Goal: Use online tool/utility: Utilize a website feature to perform a specific function

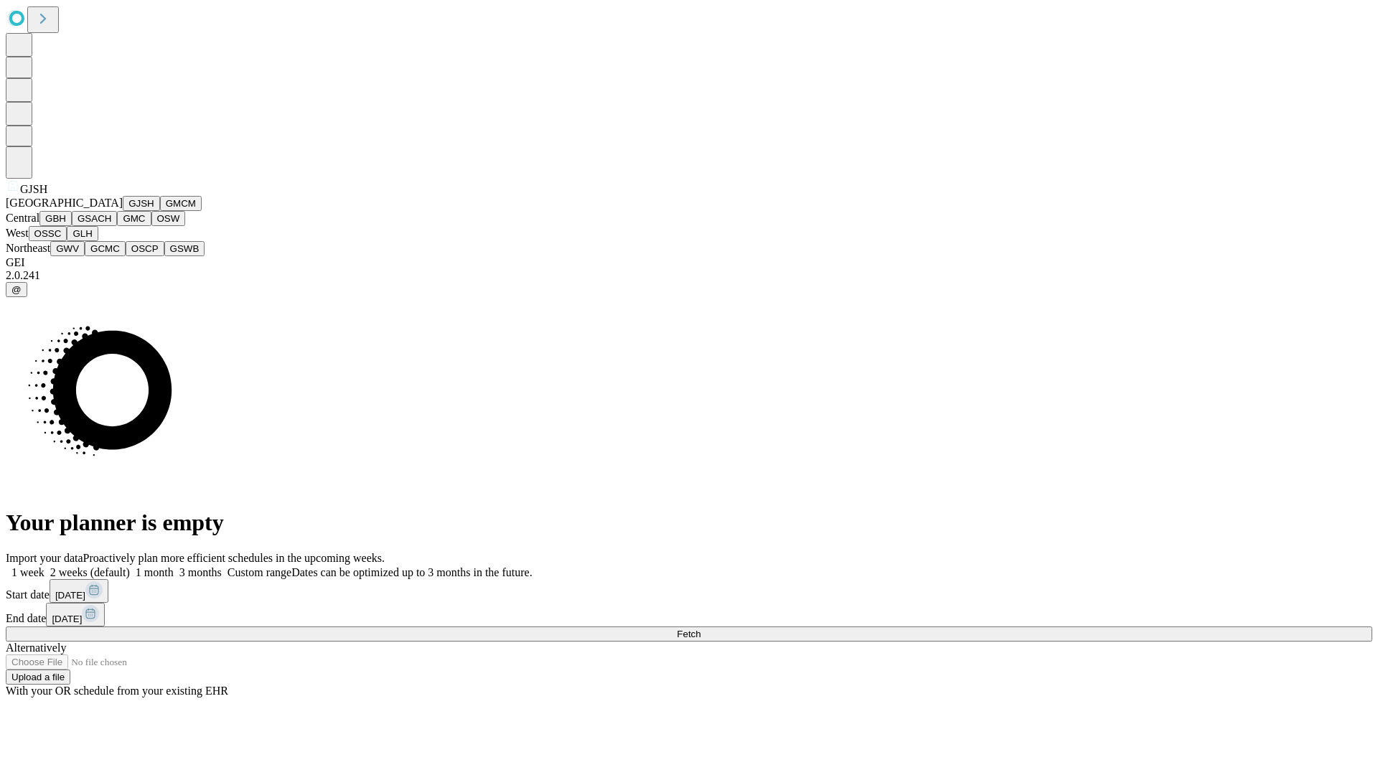
click at [123, 211] on button "GJSH" at bounding box center [141, 203] width 37 height 15
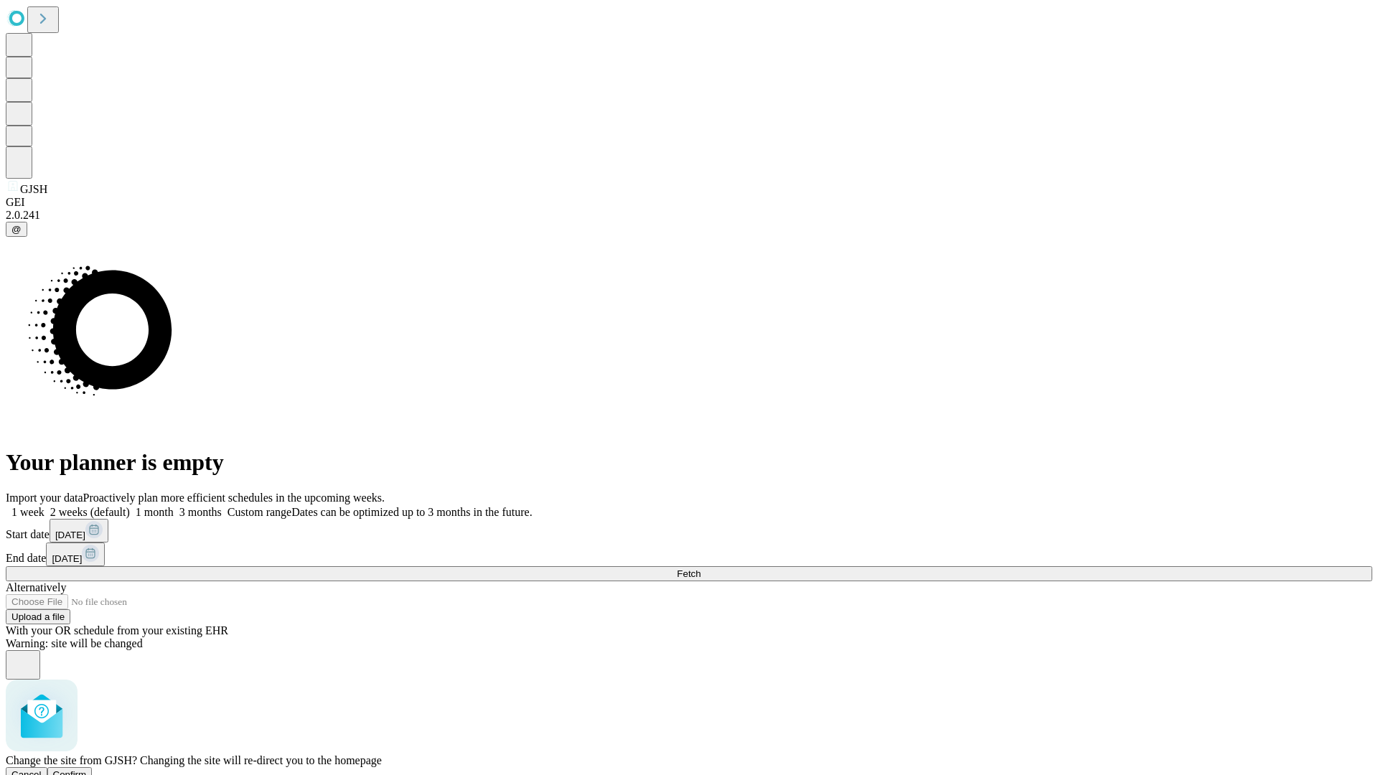
click at [87, 769] on span "Confirm" at bounding box center [70, 774] width 34 height 11
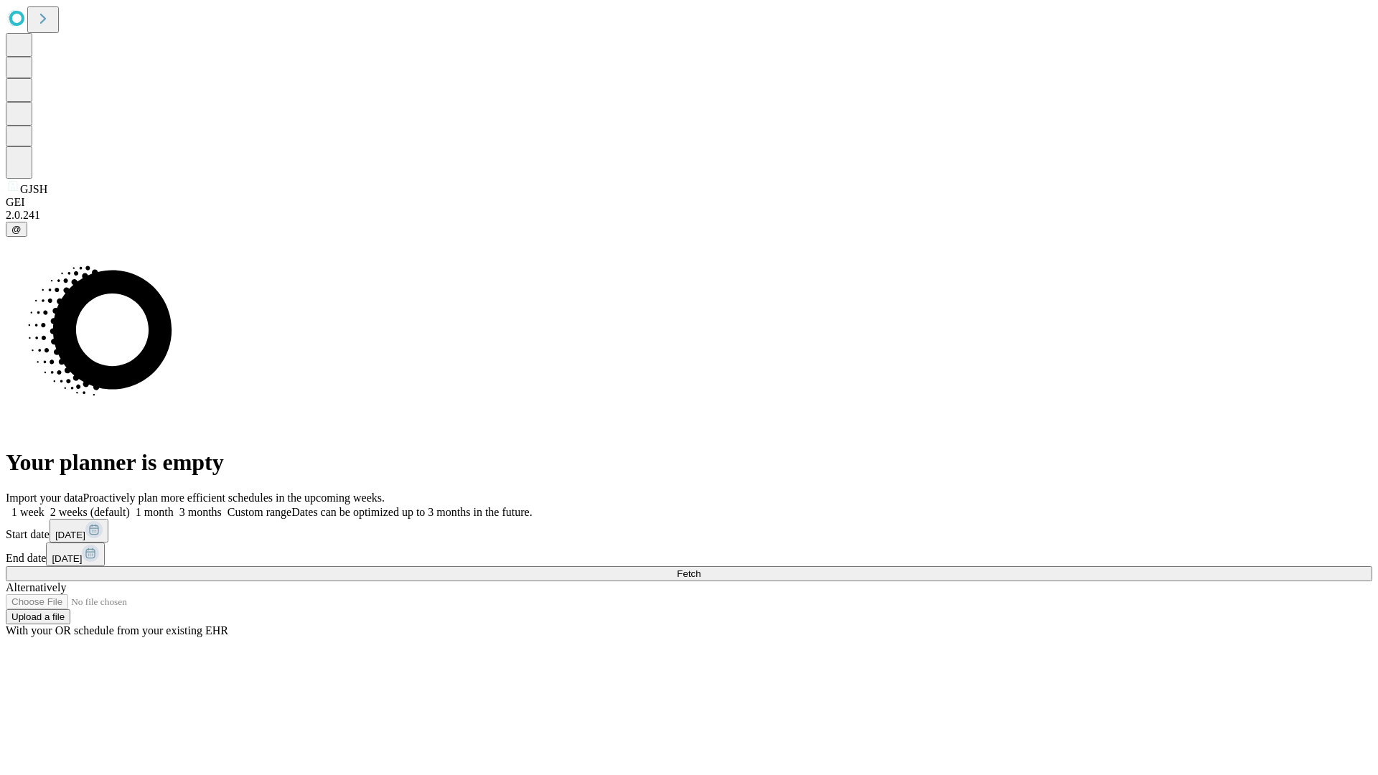
click at [130, 506] on label "2 weeks (default)" at bounding box center [86, 512] width 85 height 12
click at [700, 568] on span "Fetch" at bounding box center [689, 573] width 24 height 11
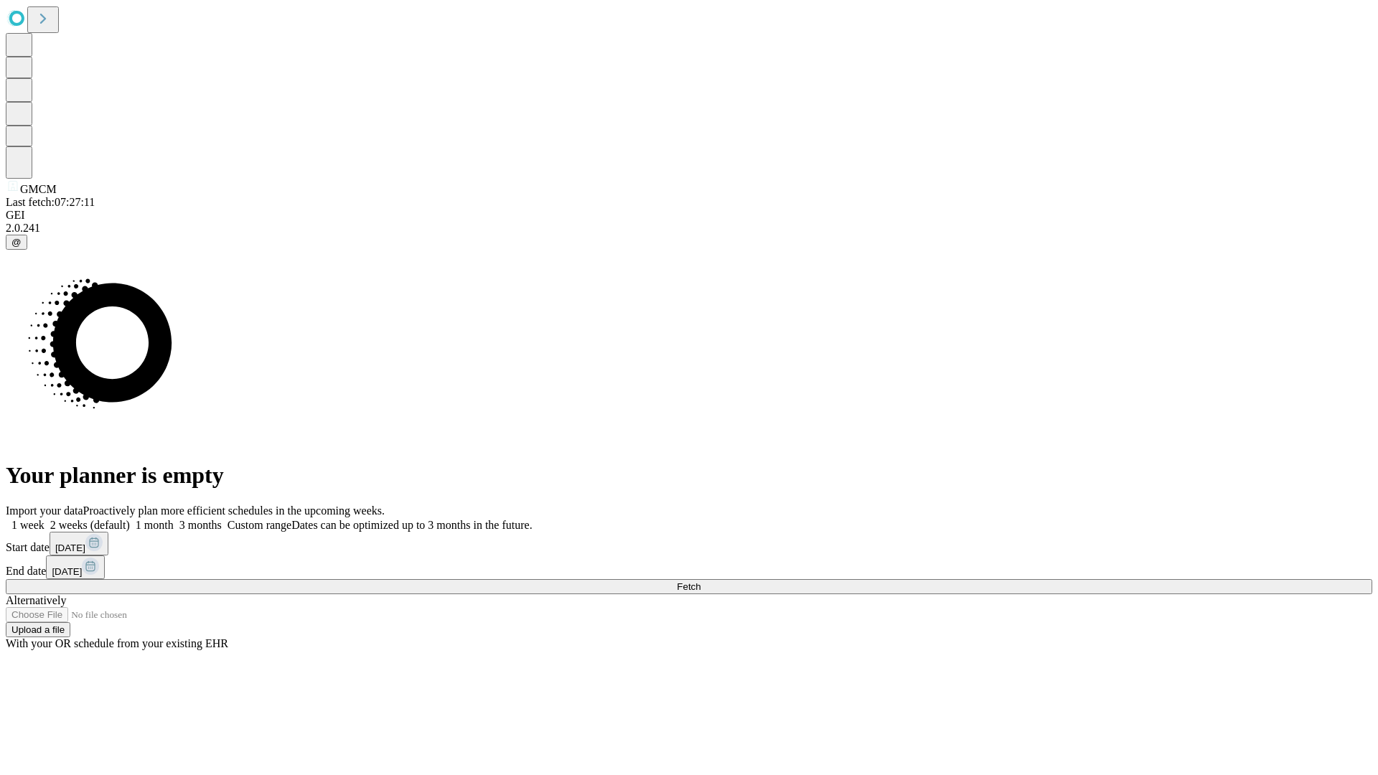
click at [130, 519] on label "2 weeks (default)" at bounding box center [86, 525] width 85 height 12
click at [700, 581] on span "Fetch" at bounding box center [689, 586] width 24 height 11
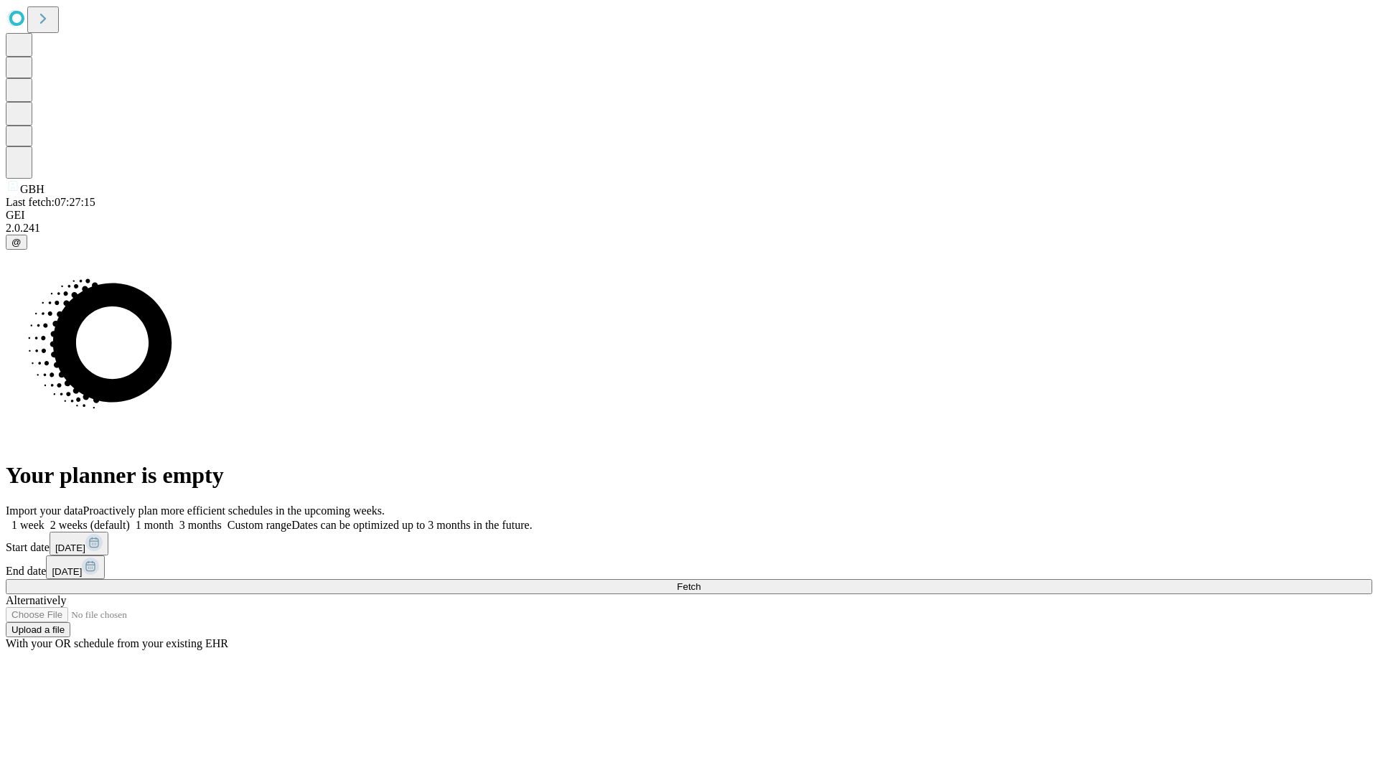
click at [130, 519] on label "2 weeks (default)" at bounding box center [86, 525] width 85 height 12
click at [700, 581] on span "Fetch" at bounding box center [689, 586] width 24 height 11
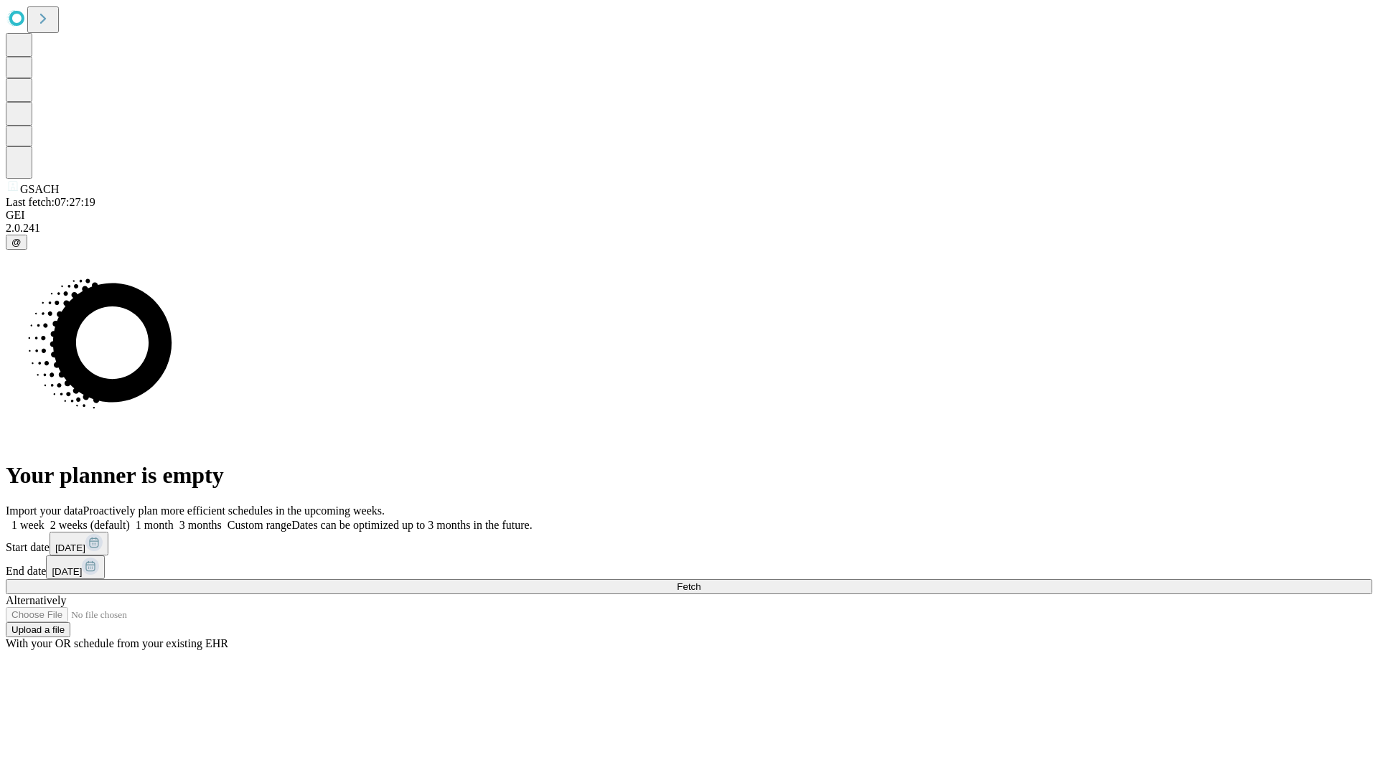
click at [700, 581] on span "Fetch" at bounding box center [689, 586] width 24 height 11
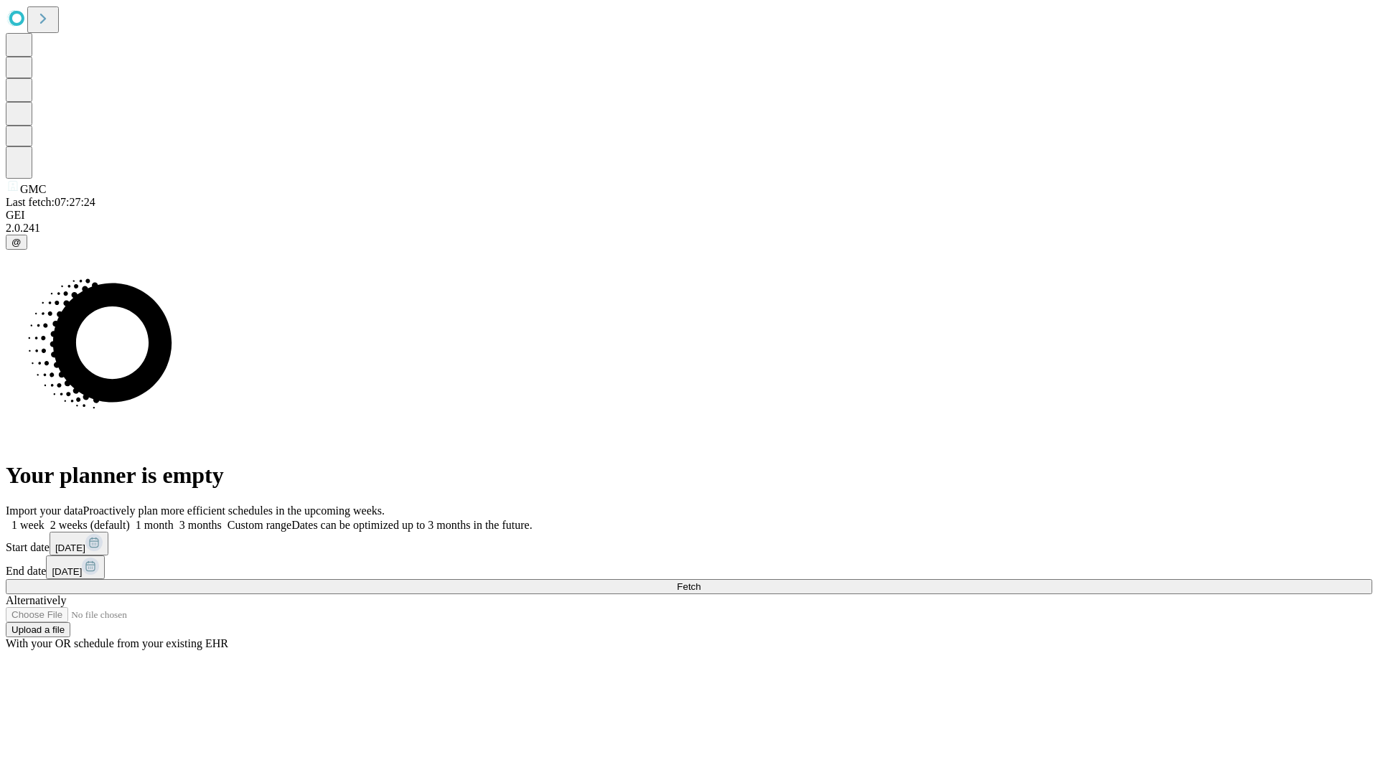
click at [130, 519] on label "2 weeks (default)" at bounding box center [86, 525] width 85 height 12
click at [700, 581] on span "Fetch" at bounding box center [689, 586] width 24 height 11
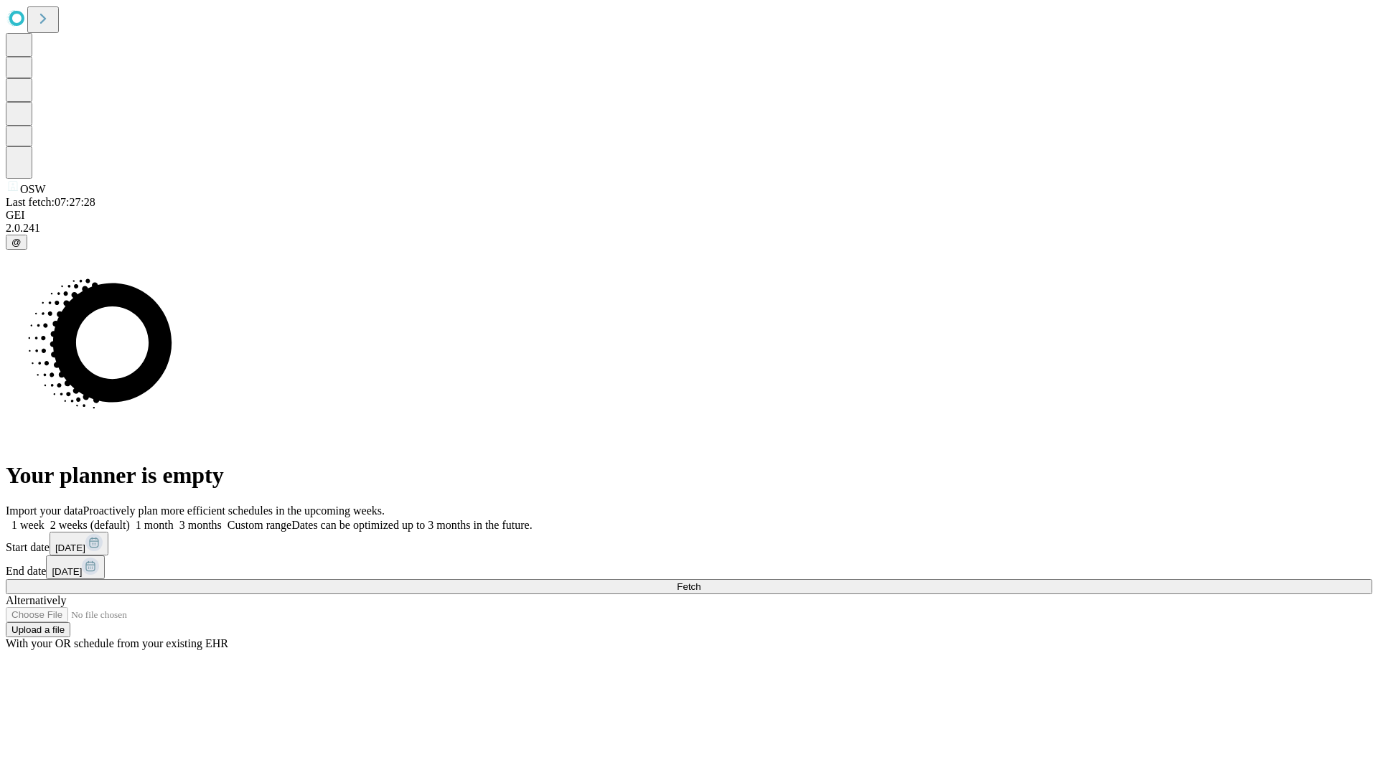
click at [130, 519] on label "2 weeks (default)" at bounding box center [86, 525] width 85 height 12
click at [700, 581] on span "Fetch" at bounding box center [689, 586] width 24 height 11
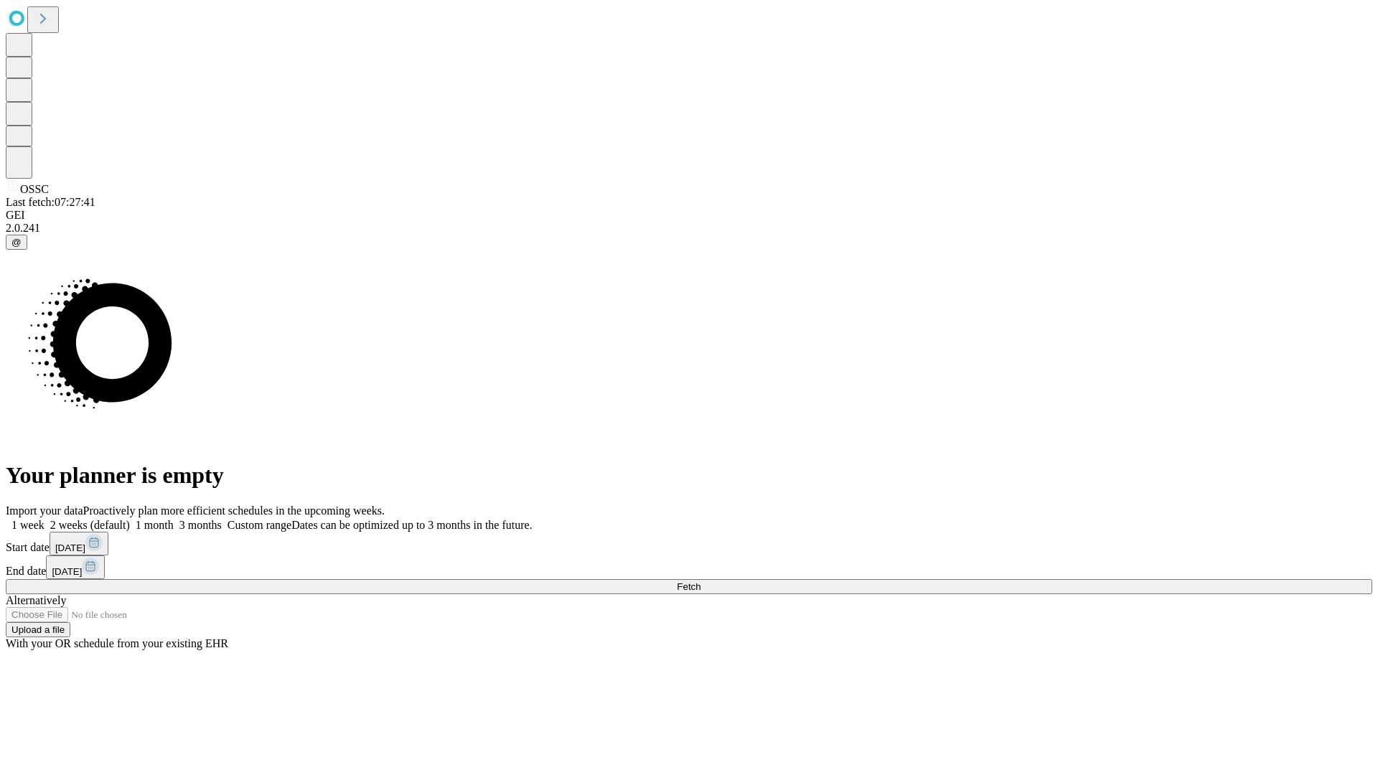
click at [130, 519] on label "2 weeks (default)" at bounding box center [86, 525] width 85 height 12
click at [700, 581] on span "Fetch" at bounding box center [689, 586] width 24 height 11
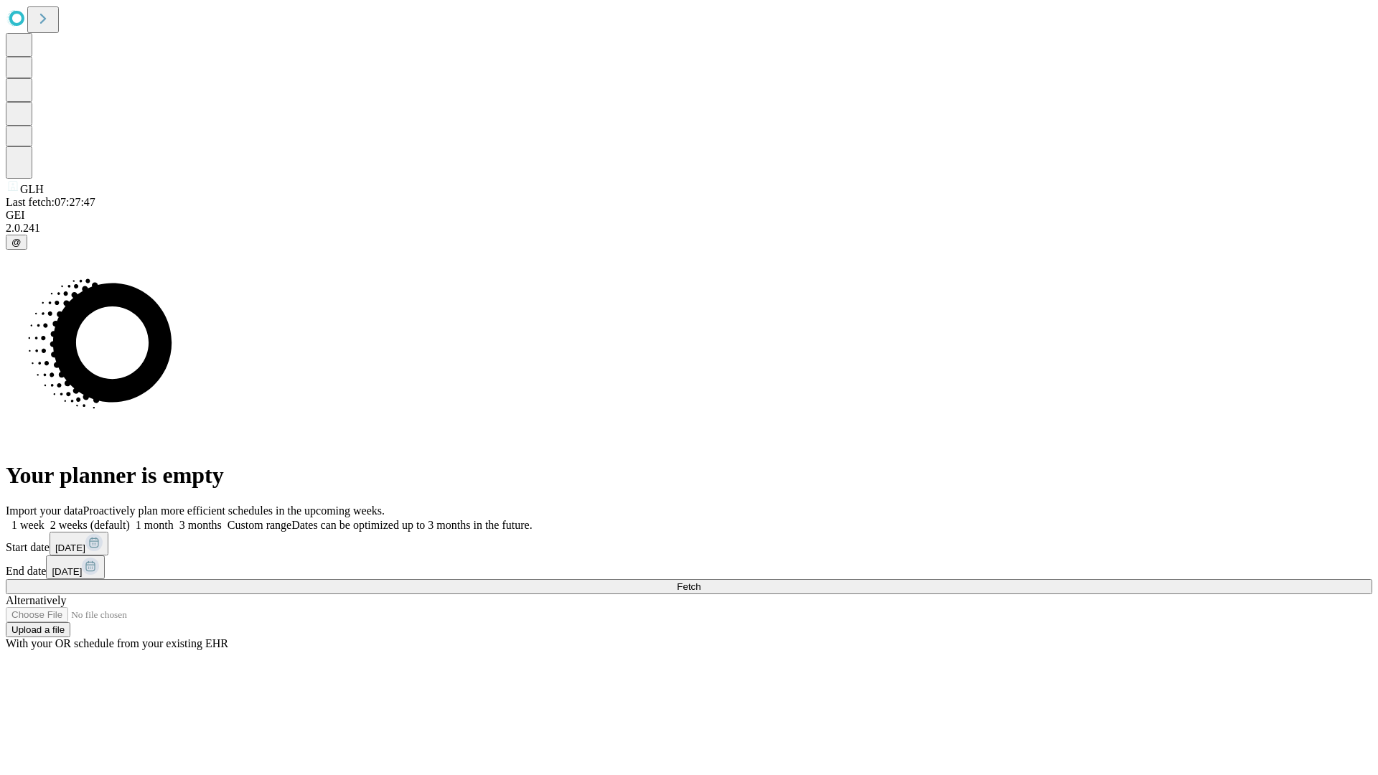
click at [130, 519] on label "2 weeks (default)" at bounding box center [86, 525] width 85 height 12
click at [700, 581] on span "Fetch" at bounding box center [689, 586] width 24 height 11
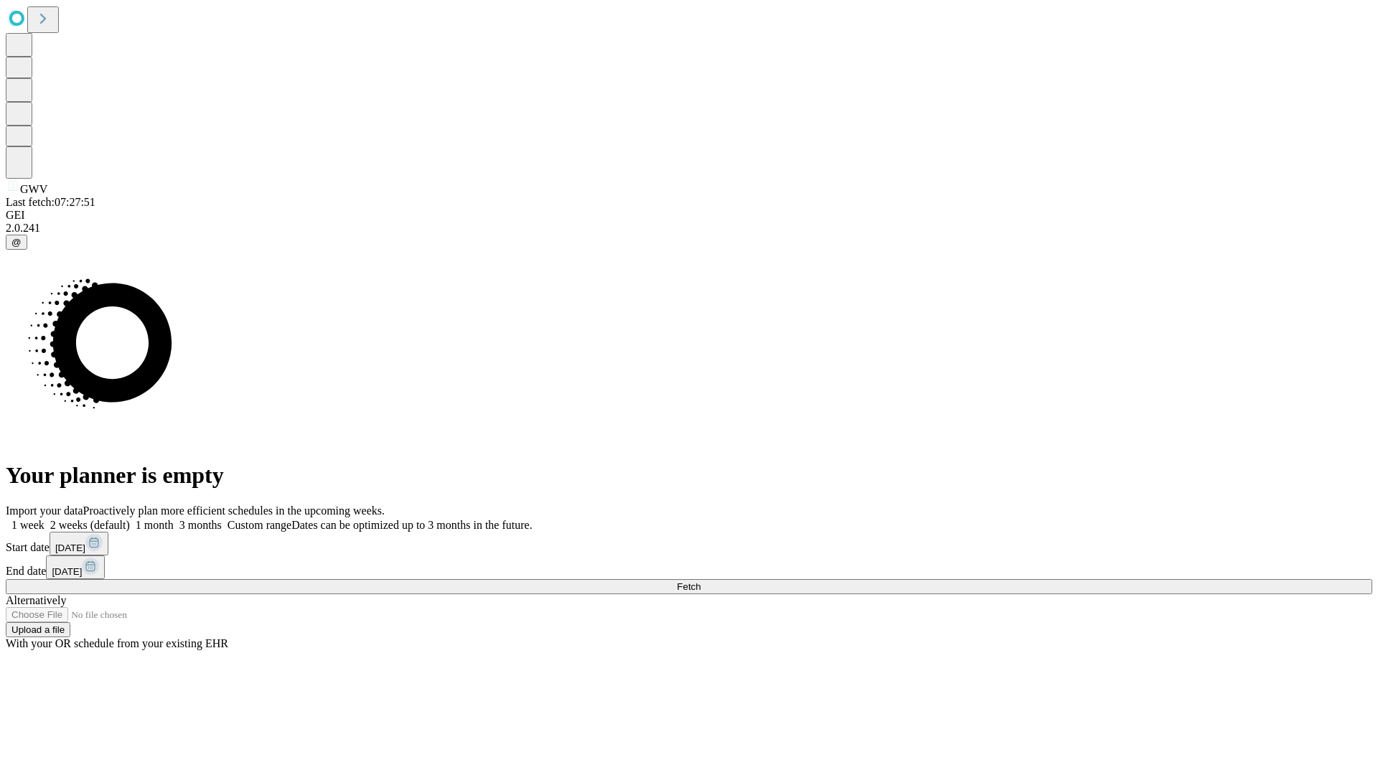
click at [130, 519] on label "2 weeks (default)" at bounding box center [86, 525] width 85 height 12
click at [700, 581] on span "Fetch" at bounding box center [689, 586] width 24 height 11
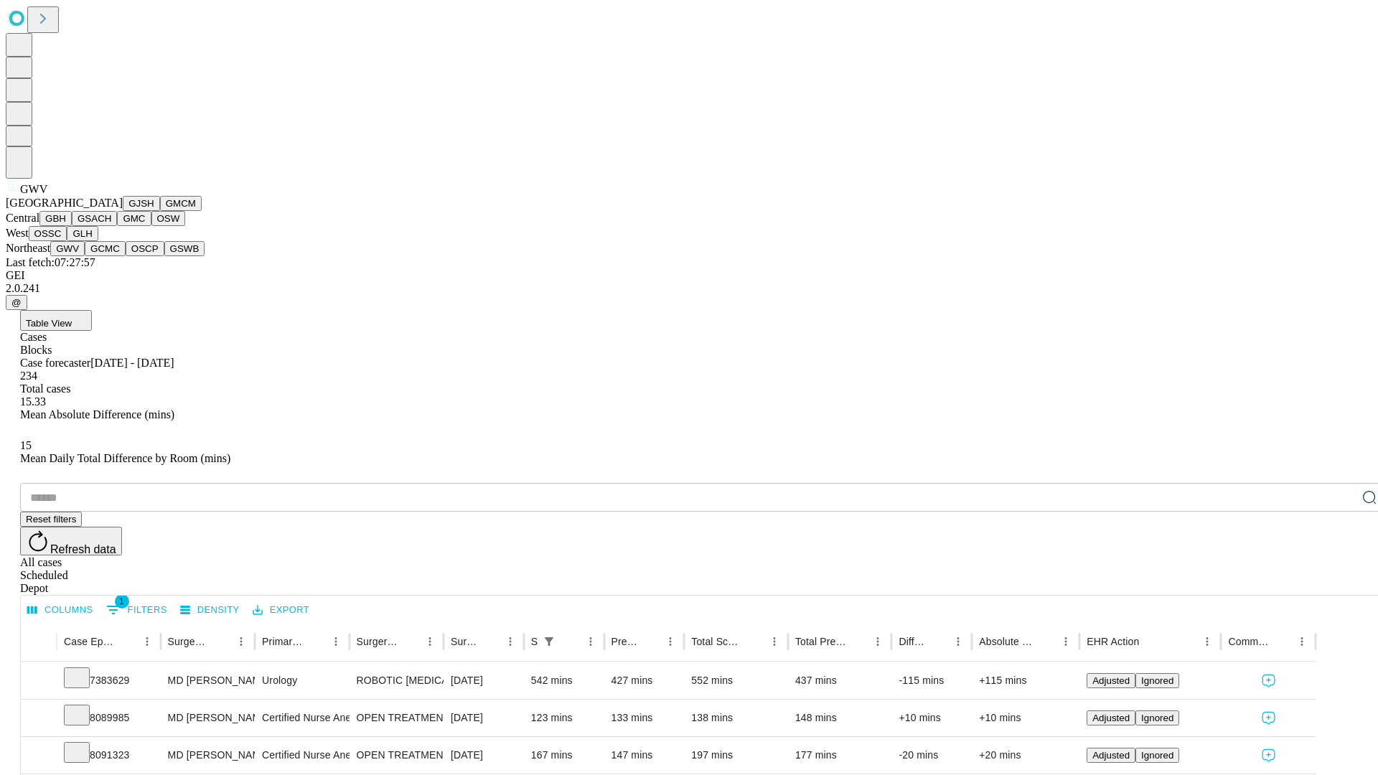
click at [111, 256] on button "GCMC" at bounding box center [105, 248] width 41 height 15
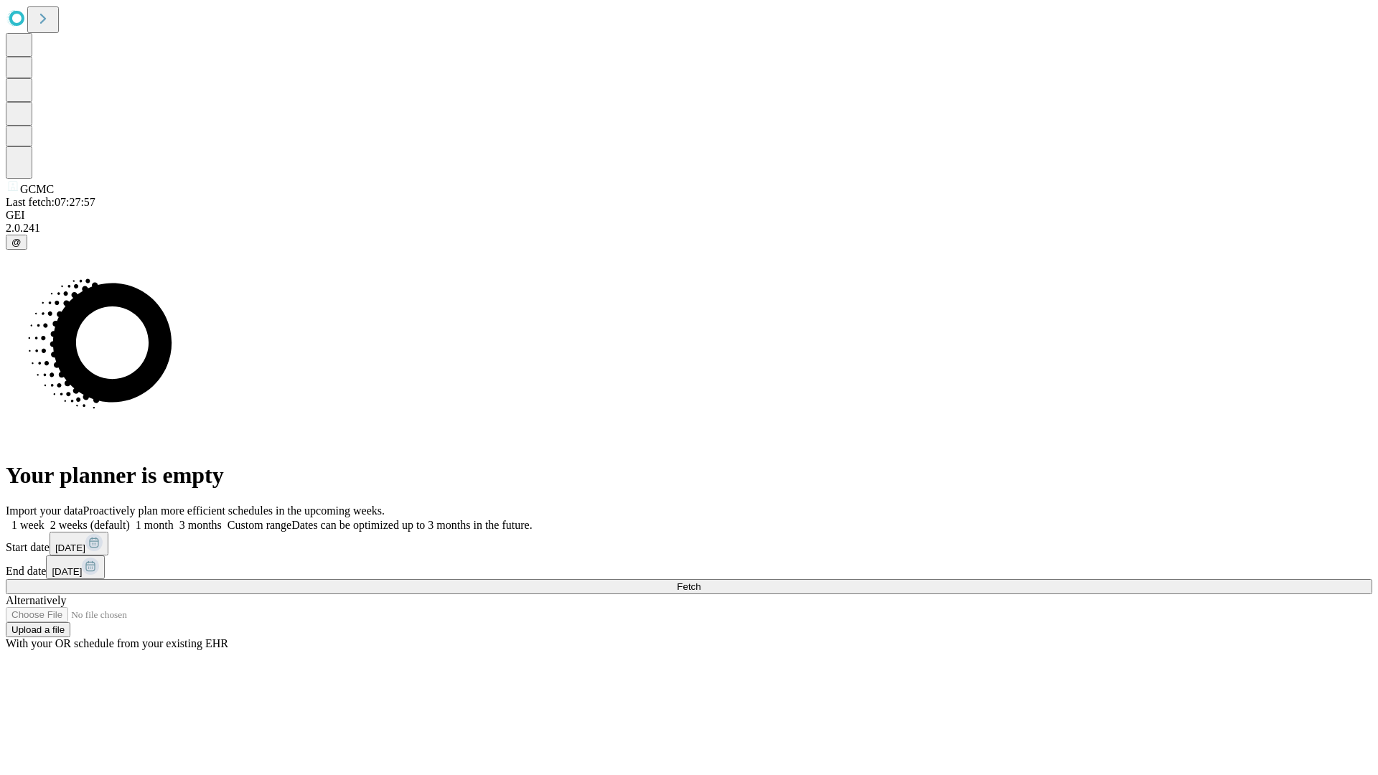
click at [130, 519] on label "2 weeks (default)" at bounding box center [86, 525] width 85 height 12
click at [700, 581] on span "Fetch" at bounding box center [689, 586] width 24 height 11
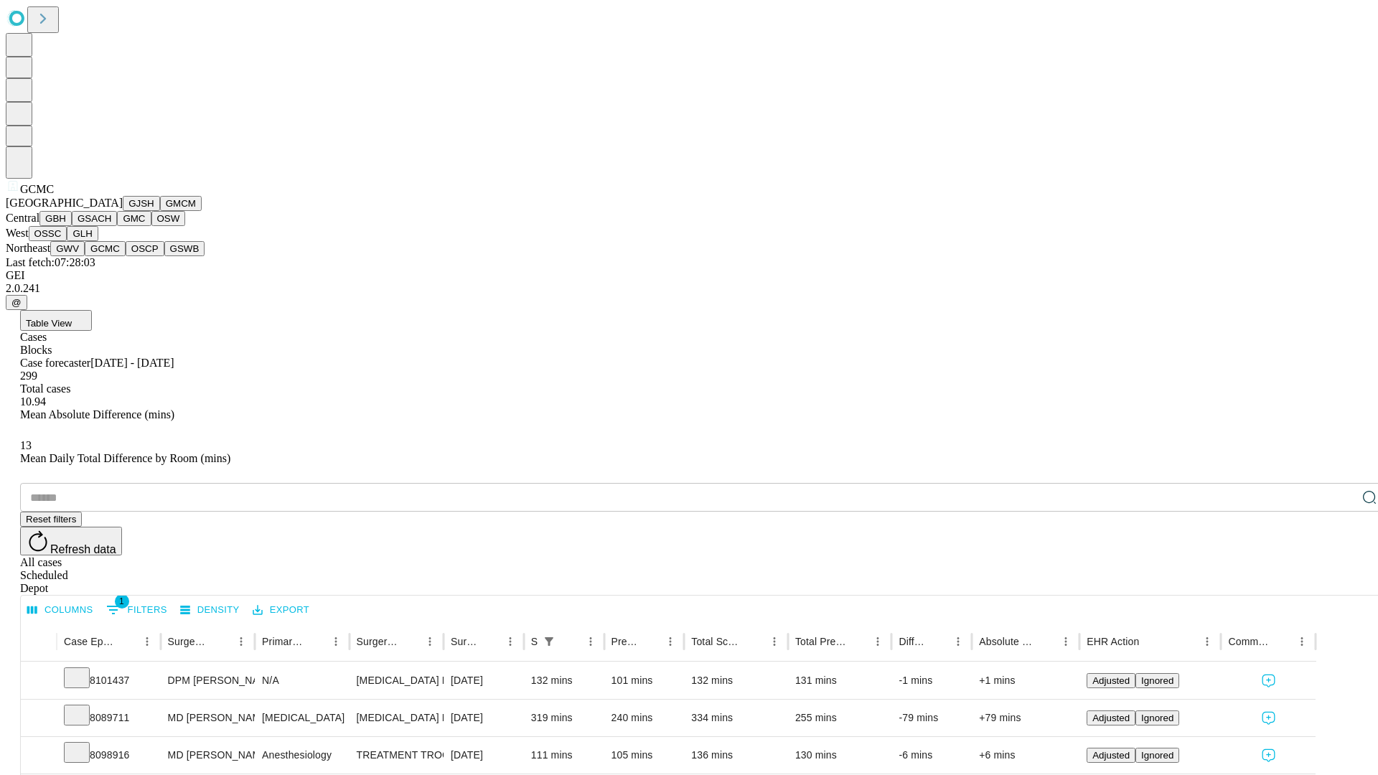
click at [126, 256] on button "OSCP" at bounding box center [145, 248] width 39 height 15
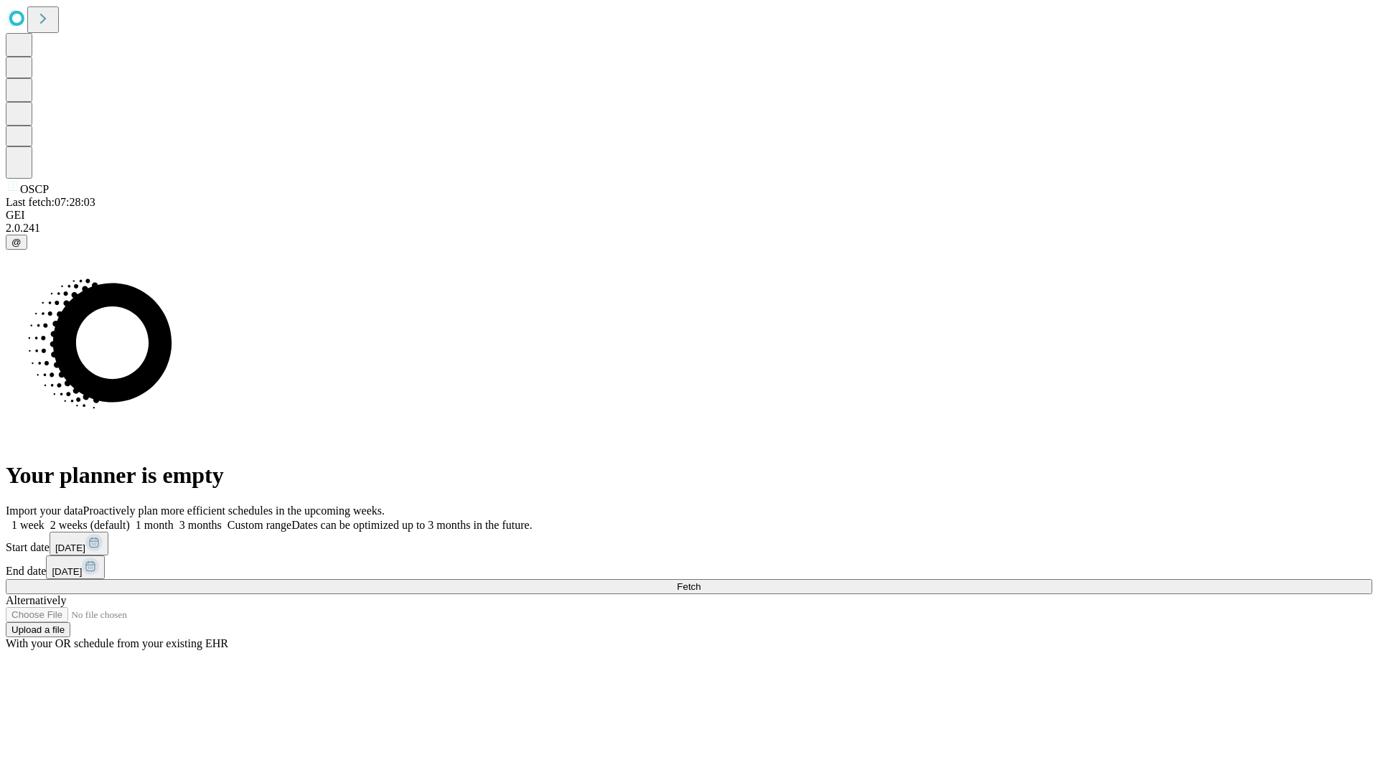
click at [700, 581] on span "Fetch" at bounding box center [689, 586] width 24 height 11
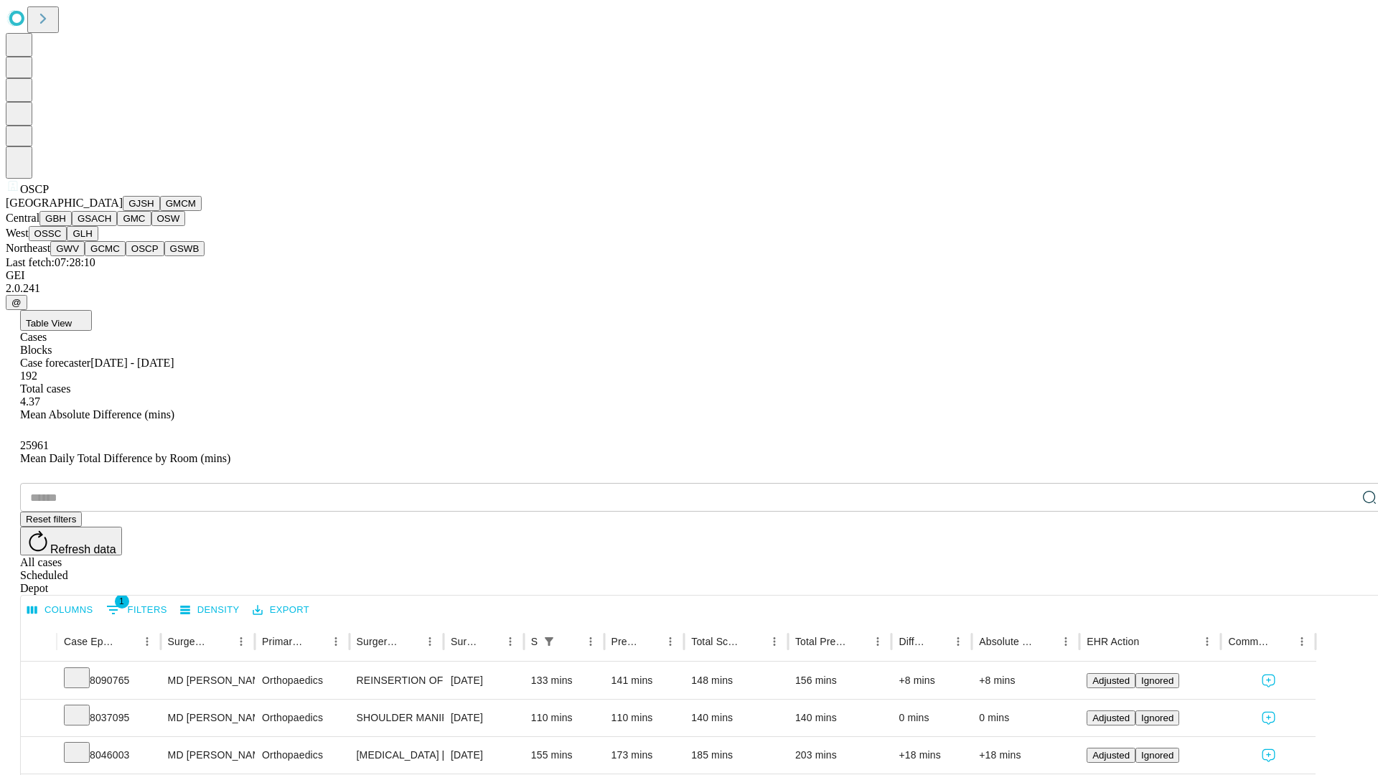
click at [164, 256] on button "GSWB" at bounding box center [184, 248] width 41 height 15
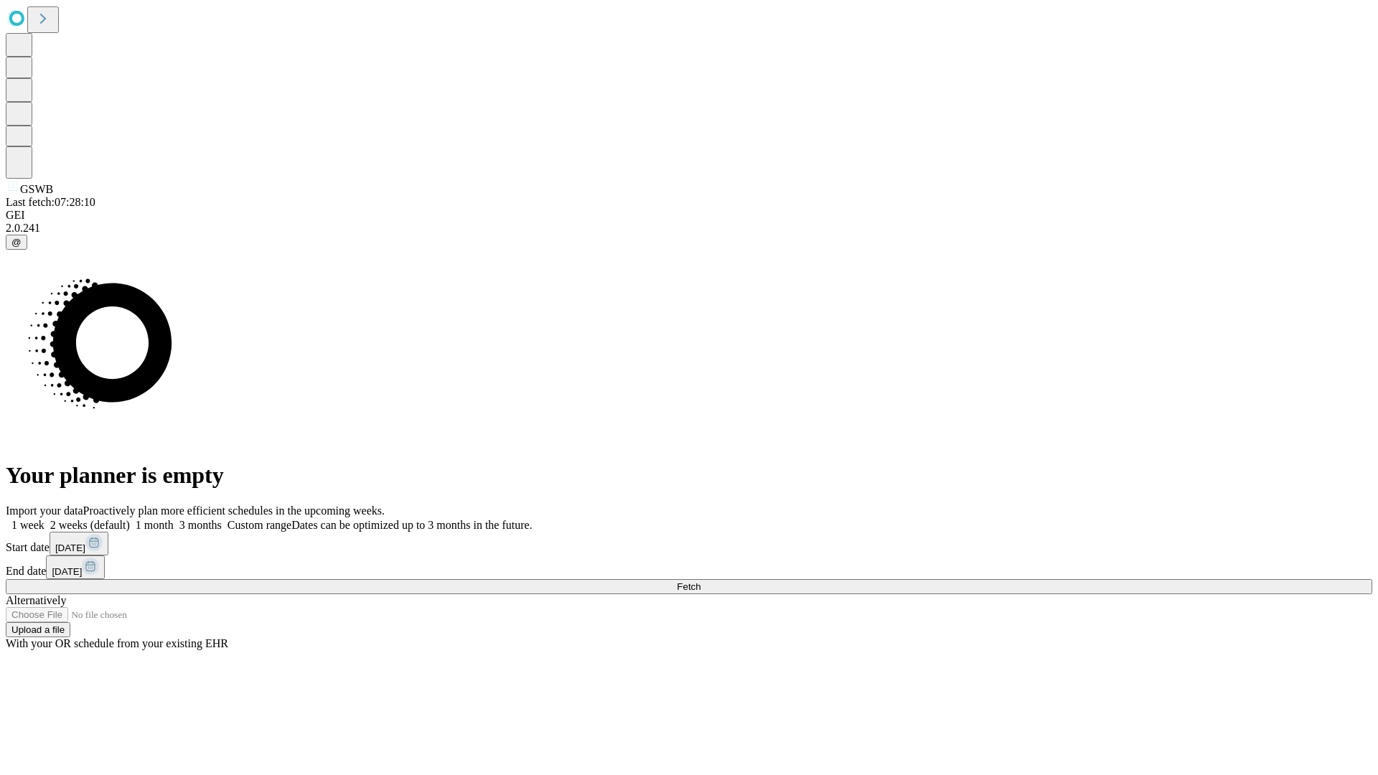
click at [130, 519] on label "2 weeks (default)" at bounding box center [86, 525] width 85 height 12
click at [700, 581] on span "Fetch" at bounding box center [689, 586] width 24 height 11
